Goal: Understand process/instructions

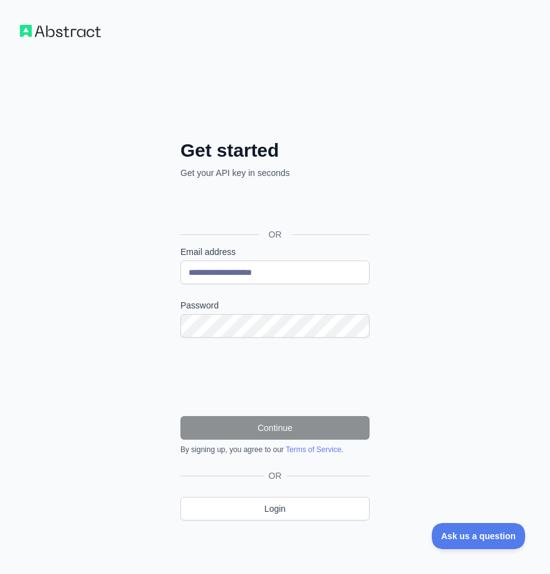
click at [439, 244] on div "**********" at bounding box center [275, 295] width 550 height 591
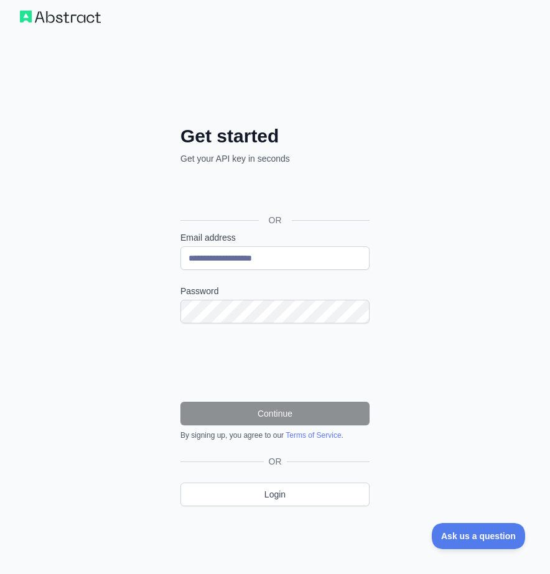
click at [329, 198] on div "Sign in with Google. Opens in new tab" at bounding box center [273, 192] width 187 height 27
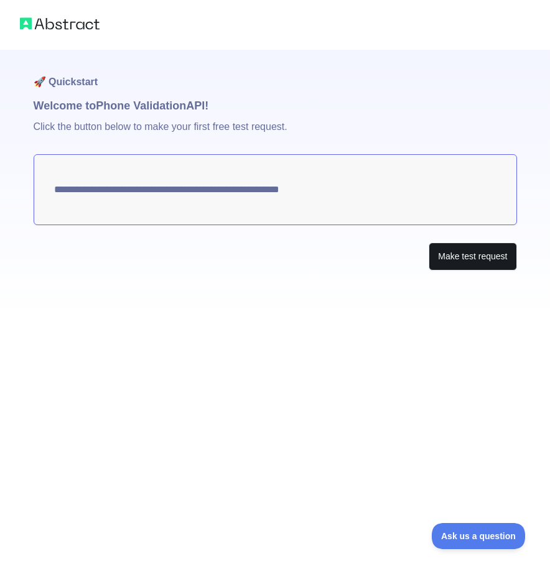
click at [457, 261] on button "Make test request" at bounding box center [473, 257] width 88 height 28
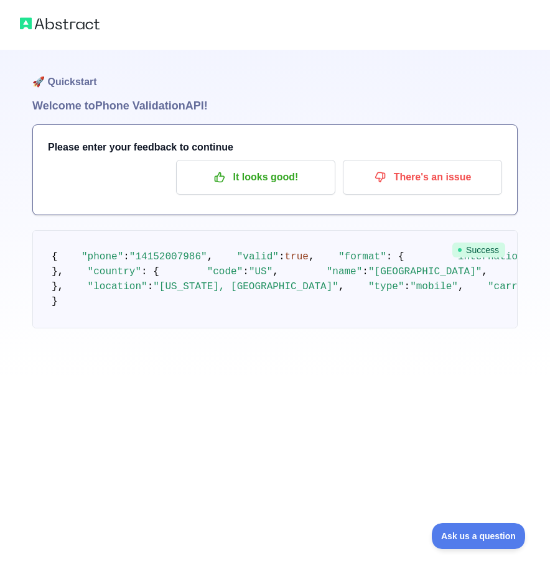
click at [465, 253] on span "Success" at bounding box center [478, 250] width 53 height 15
click at [318, 177] on p "It looks good!" at bounding box center [255, 177] width 141 height 21
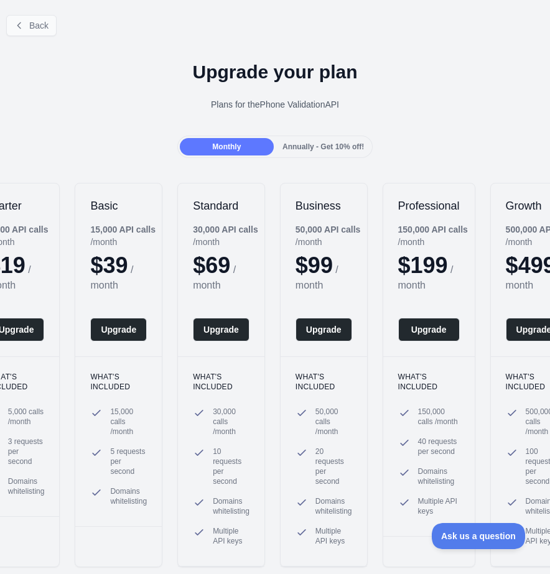
click at [36, 24] on span "Back" at bounding box center [38, 26] width 19 height 10
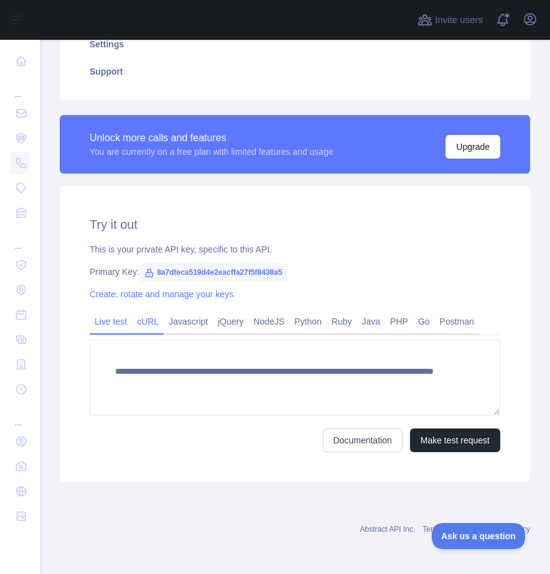
click at [160, 317] on link "cURL" at bounding box center [148, 322] width 32 height 20
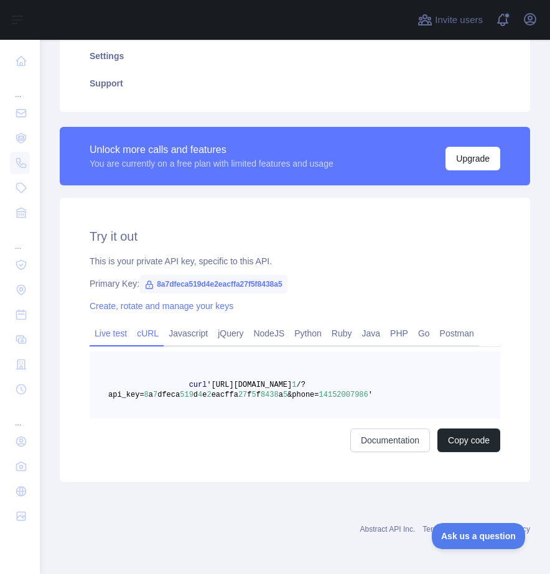
click at [121, 324] on link "Live test" at bounding box center [111, 334] width 42 height 20
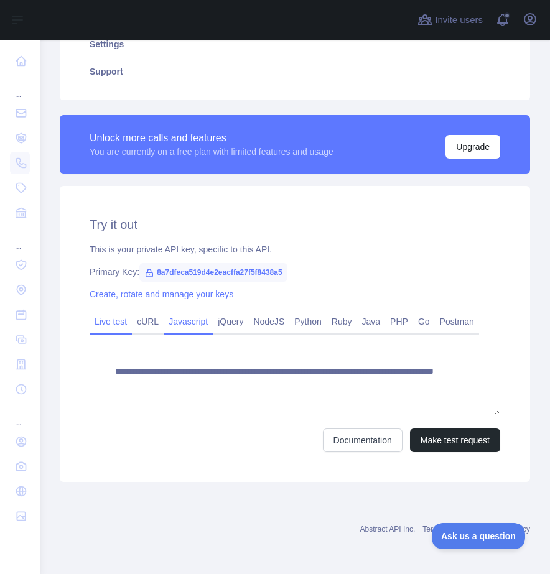
click at [194, 319] on link "Javascript" at bounding box center [188, 322] width 49 height 20
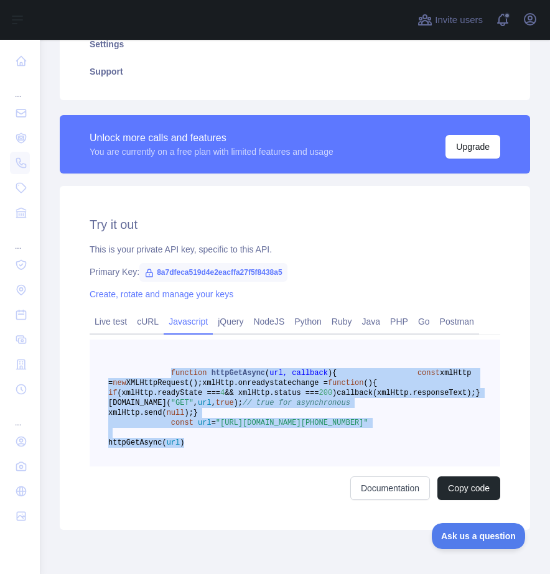
drag, startPoint x: 252, startPoint y: 502, endPoint x: 172, endPoint y: 372, distance: 152.8
click at [172, 372] on pre "function httpGetAsync ( url, callback ) { const xmlHttp = new XMLHttpRequest();…" at bounding box center [295, 403] width 411 height 127
copy code "function httpGetAsync ( url, callback ) { const xmlHttp = new XMLHttpRequest();…"
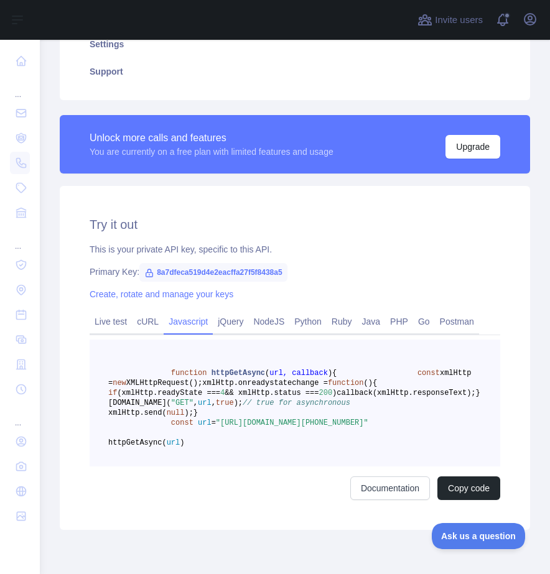
click at [268, 266] on span "8a7dfeca519d4e2eacffa27f5f8438a5" at bounding box center [213, 272] width 148 height 19
click at [154, 274] on icon at bounding box center [149, 273] width 10 height 10
click at [152, 274] on icon at bounding box center [149, 273] width 10 height 10
click at [288, 271] on span "8a7dfeca519d4e2eacffa27f5f8438a5" at bounding box center [213, 272] width 148 height 19
copy div "8a7dfeca519d4e2eacffa27f5f8438a5"
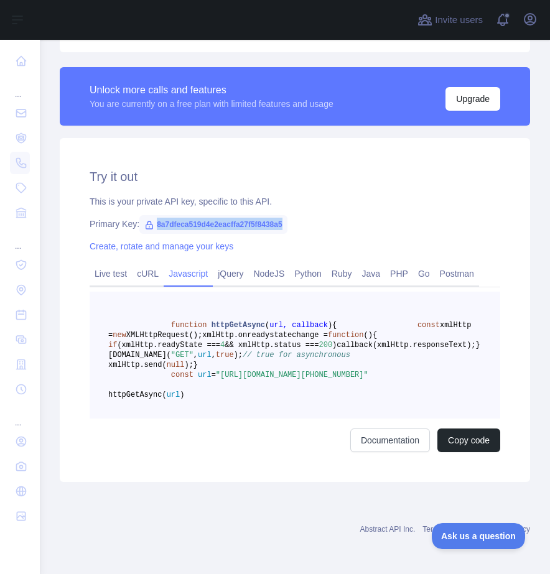
scroll to position [388, 0]
